Goal: Find specific page/section: Find specific page/section

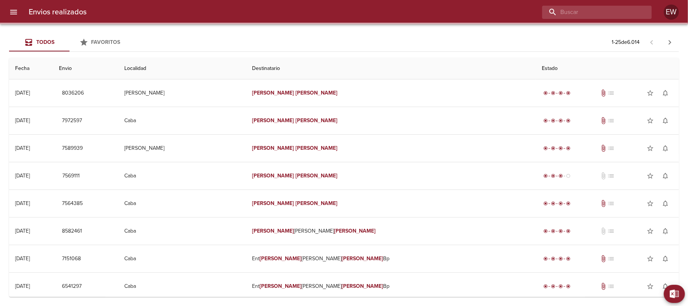
click at [610, 11] on input "buscar" at bounding box center [590, 12] width 97 height 13
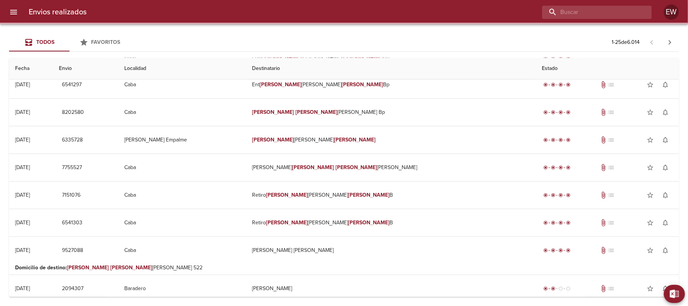
paste input "[PERSON_NAME] [PERSON_NAME]"
type input "[PERSON_NAME] [PERSON_NAME]"
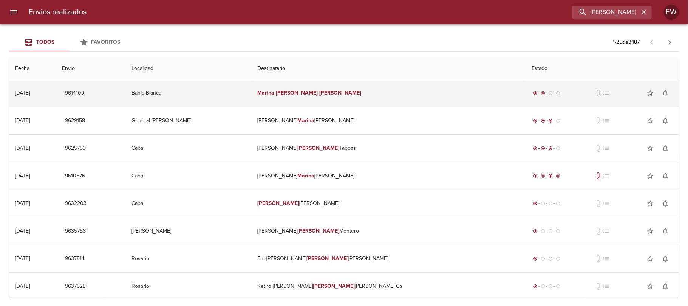
click at [318, 96] on em "[PERSON_NAME]" at bounding box center [297, 93] width 42 height 6
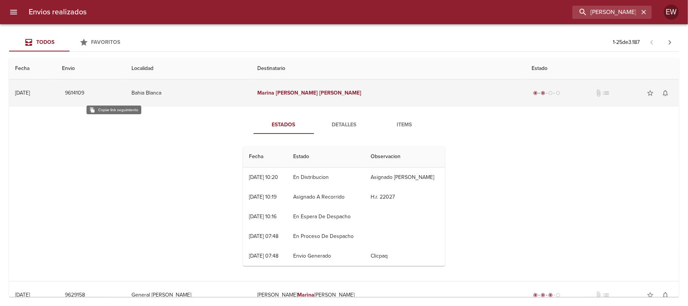
click at [84, 91] on span "9614109" at bounding box center [74, 92] width 19 height 9
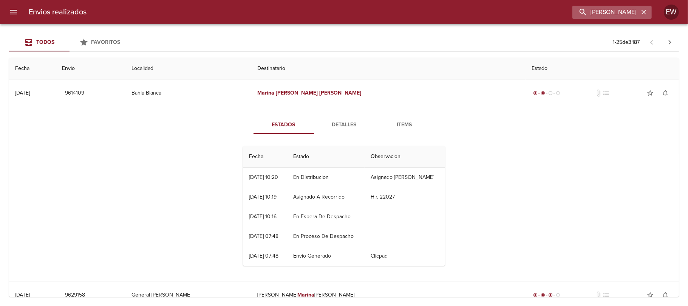
click at [643, 13] on icon "button" at bounding box center [644, 12] width 5 height 5
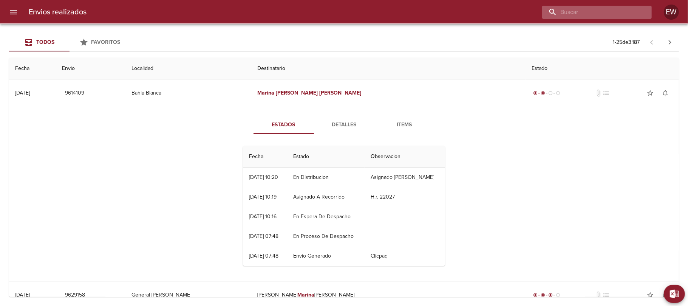
click at [626, 10] on input "buscar" at bounding box center [590, 12] width 97 height 13
paste input "[PERSON_NAME] [PERSON_NAME]"
type input "[PERSON_NAME] [PERSON_NAME]"
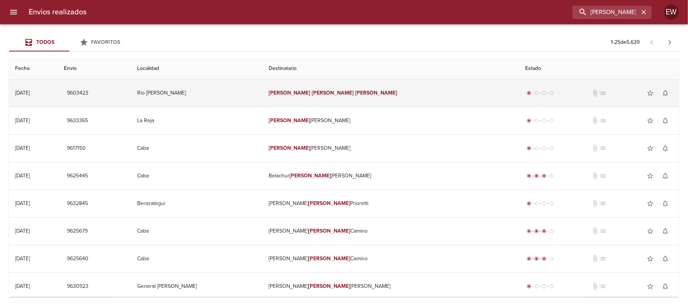
click at [409, 85] on td "[PERSON_NAME] [PERSON_NAME]" at bounding box center [391, 92] width 257 height 27
